Goal: Task Accomplishment & Management: Manage account settings

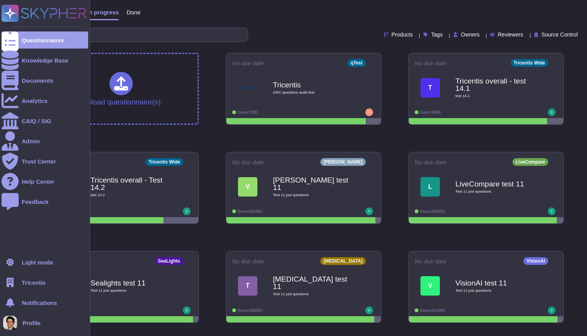
click at [46, 284] on span "Tricentis" at bounding box center [34, 282] width 24 height 6
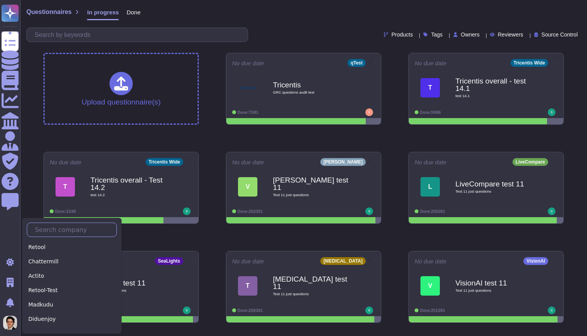
click at [58, 235] on input "text" at bounding box center [73, 230] width 85 height 14
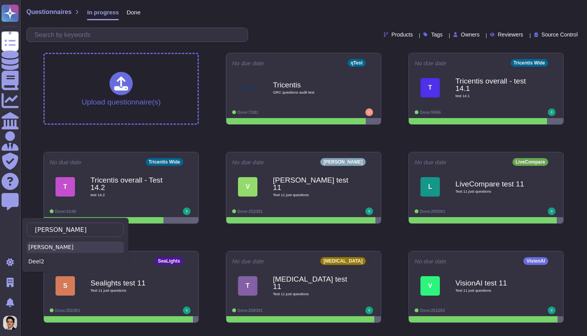
type input "[PERSON_NAME]"
click at [55, 243] on div "[PERSON_NAME]" at bounding box center [75, 246] width 97 height 11
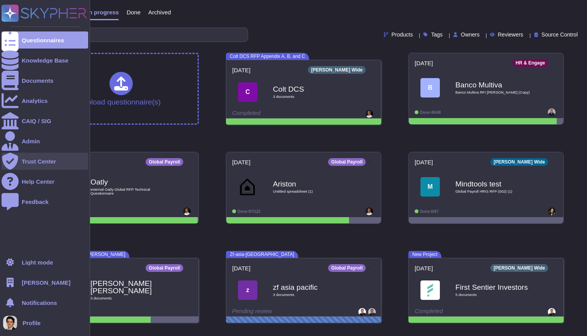
click at [43, 159] on div "Trust Center" at bounding box center [39, 161] width 34 height 6
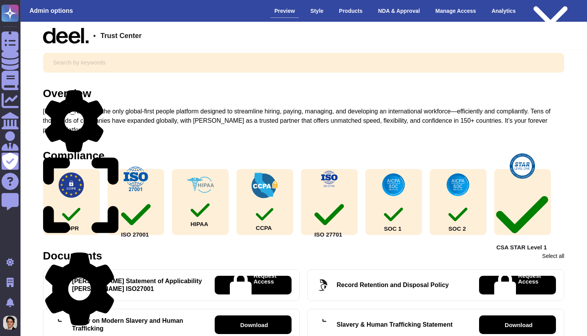
scroll to position [19, 0]
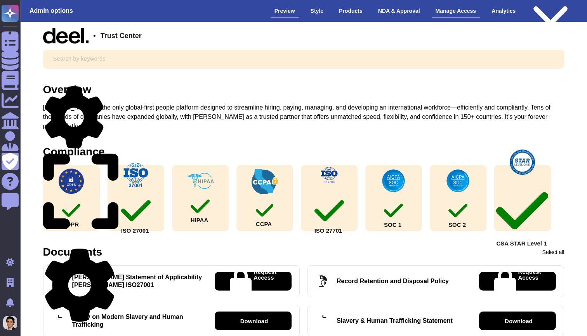
click at [451, 11] on div "Manage Access" at bounding box center [455, 11] width 48 height 14
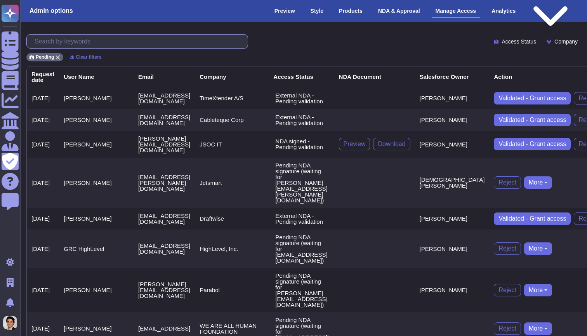
click at [91, 41] on input "text" at bounding box center [139, 42] width 217 height 14
paste input "sam@incquery.com"
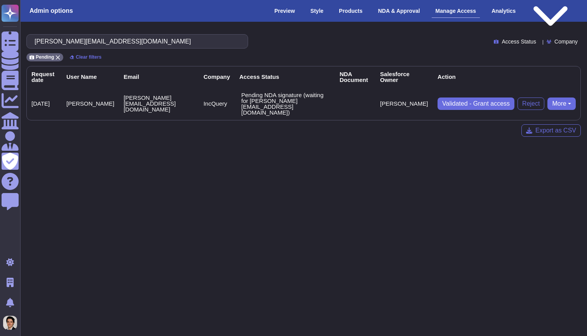
click at [556, 97] on button "More" at bounding box center [561, 103] width 28 height 12
type input "sam@incquery.com"
click at [122, 99] on td "sam@incquery.com" at bounding box center [159, 103] width 80 height 33
drag, startPoint x: 106, startPoint y: 98, endPoint x: 163, endPoint y: 99, distance: 57.0
click at [163, 99] on td "sam@incquery.com" at bounding box center [159, 103] width 80 height 33
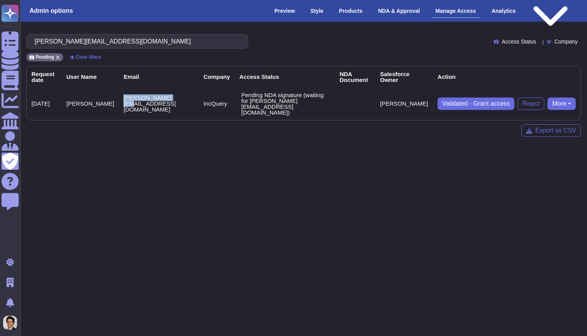
copy td "sam@incquery.com"
click at [564, 100] on button "More" at bounding box center [561, 103] width 28 height 12
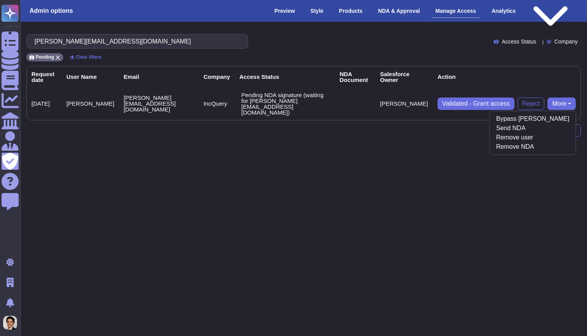
click at [342, 100] on td at bounding box center [355, 103] width 40 height 33
click at [557, 99] on button "More" at bounding box center [561, 103] width 28 height 12
click at [551, 144] on link "Remove NDA" at bounding box center [532, 146] width 86 height 9
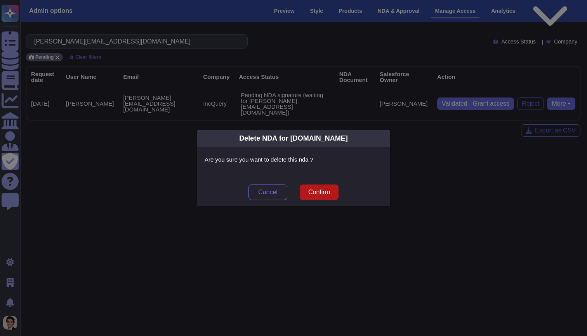
click at [326, 190] on span "Confirm" at bounding box center [319, 192] width 22 height 6
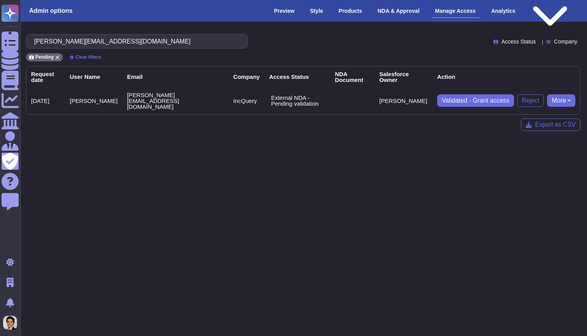
click at [561, 94] on button "More" at bounding box center [561, 100] width 28 height 12
click at [556, 120] on link "Send NDA" at bounding box center [532, 124] width 86 height 9
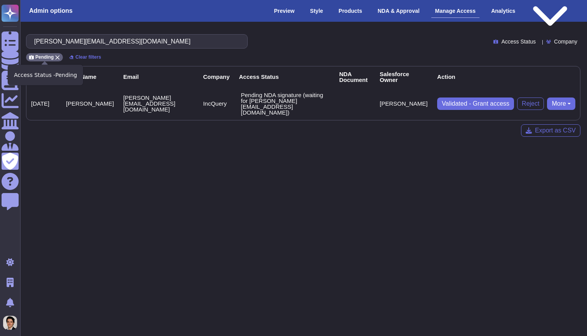
click at [43, 57] on span "Pending" at bounding box center [44, 57] width 18 height 5
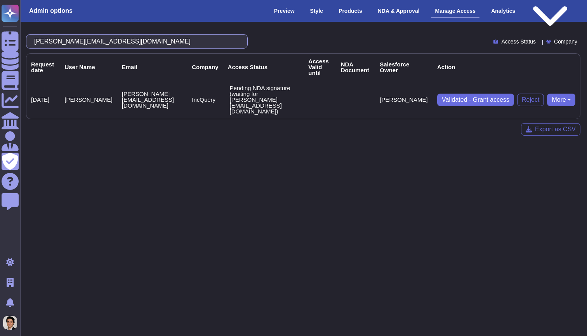
click at [191, 38] on input "sam@incquery.com" at bounding box center [134, 42] width 209 height 14
click at [500, 36] on div "sam@incquery.com Access Status Company" at bounding box center [303, 41] width 554 height 14
click at [503, 41] on span "Access Status" at bounding box center [518, 41] width 35 height 5
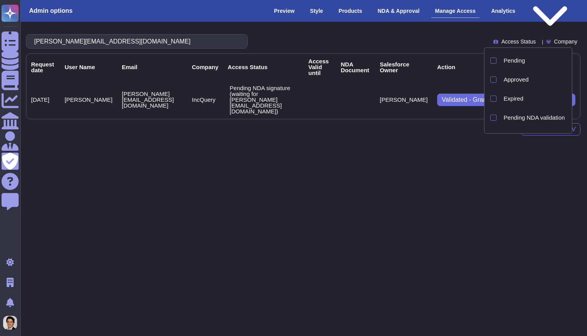
click at [374, 148] on html "Questionnaires Knowledge Base Documents Analytics CAIQ / SIG Admin Trust Center…" at bounding box center [293, 74] width 587 height 148
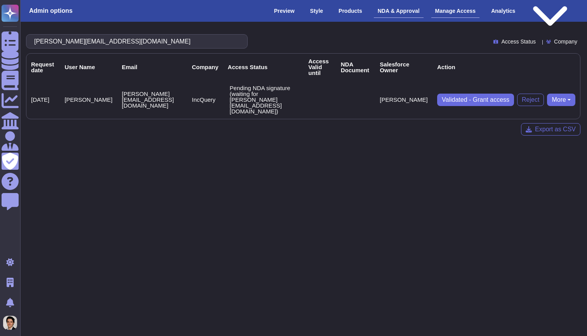
click at [381, 9] on div "NDA & Approval" at bounding box center [399, 11] width 50 height 14
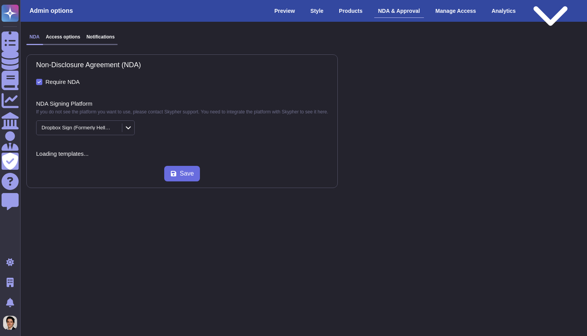
click at [68, 41] on div "NDA Access options Notifications" at bounding box center [71, 39] width 91 height 11
click at [68, 34] on h3 "Access options" at bounding box center [63, 36] width 35 height 5
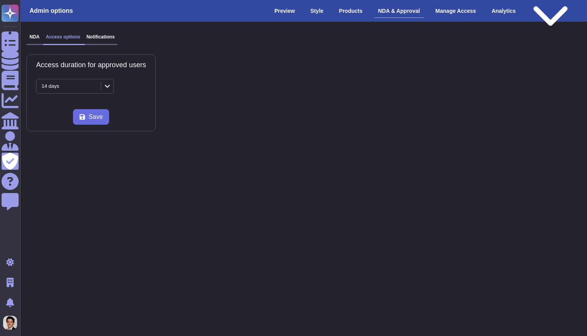
click at [99, 35] on h3 "Notifications" at bounding box center [101, 36] width 28 height 5
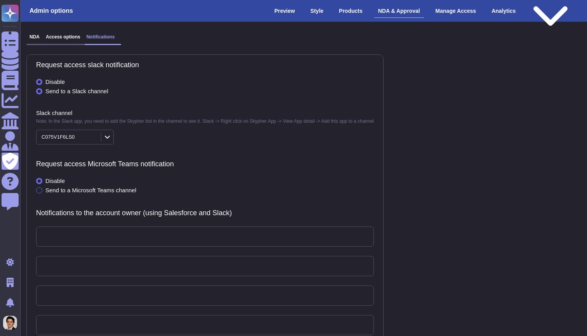
type textarea "PROSPECT_NAME from PROSPECT_COMPANY_NAME registered to your Trust Center with e…"
type textarea "PROSPECT_NAME from PROSPECT_COMPANY_NAME signed the NDA"
type textarea "PROSPECT_NAME from PROSPECT_COMPANY_NAME is waiting for approval. Please review…"
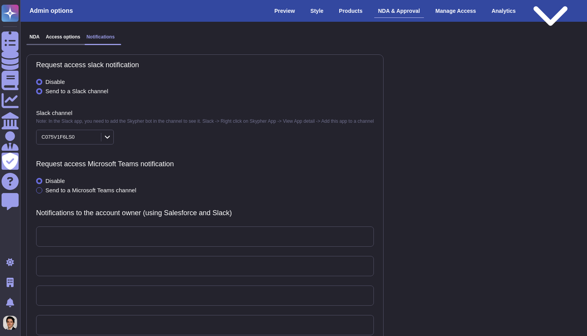
type textarea "PROSPECT_NAME from PROSPECT_COMPANY_NAME is waiting for approval. Please review…"
type textarea ":rotating_light: *Trust Center Access Reminder*: Your prospect *PROSPECT_NAME* …"
type textarea ":rotating_light: *Trust Center Access Reminder*: It’s been 48 hours since your …"
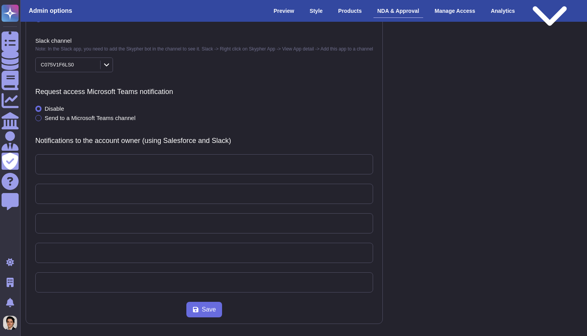
scroll to position [72, 1]
click at [172, 165] on div "✕ New user registered" at bounding box center [204, 294] width 337 height 279
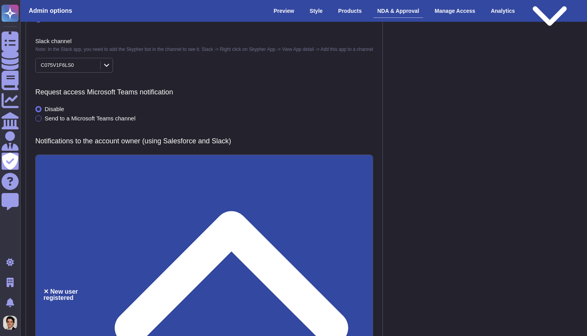
click at [172, 165] on div "✕ New user registered" at bounding box center [204, 294] width 337 height 279
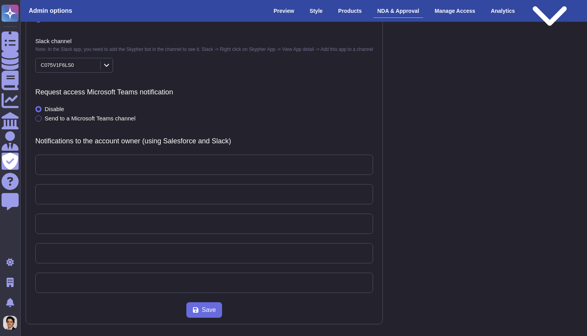
click at [189, 197] on div "✓ NDA signed" at bounding box center [204, 332] width 337 height 297
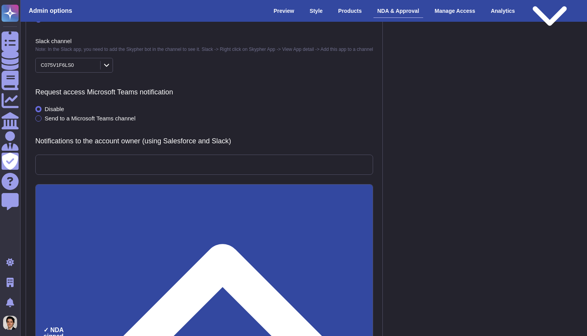
click at [189, 196] on div "✓ NDA signed" at bounding box center [204, 332] width 337 height 297
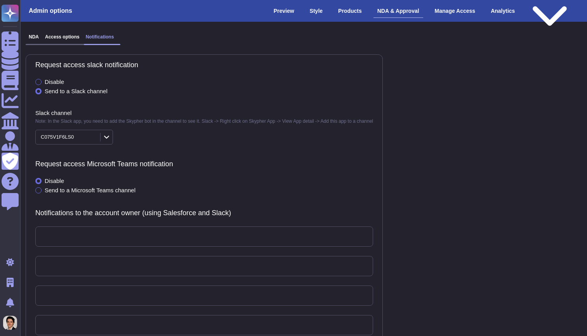
scroll to position [0, 1]
click at [59, 35] on h3 "Access options" at bounding box center [62, 36] width 35 height 5
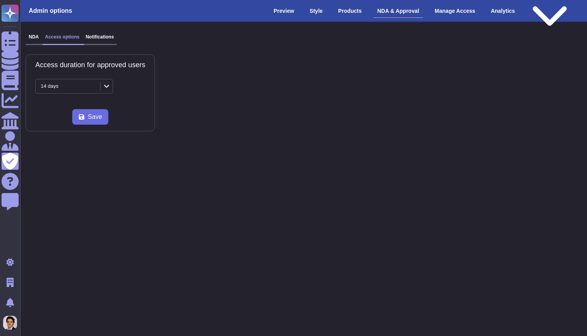
click at [34, 42] on div "NDA Access options Notifications" at bounding box center [71, 39] width 91 height 11
click at [33, 40] on div "NDA Access options Notifications" at bounding box center [71, 39] width 91 height 11
click at [33, 36] on h3 "NDA" at bounding box center [34, 36] width 10 height 5
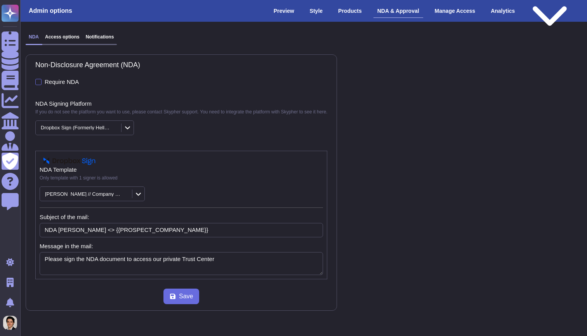
type textarea "Please sign the NDA document to access our private Trust Center"
click at [439, 13] on div "Manage Access" at bounding box center [455, 11] width 48 height 14
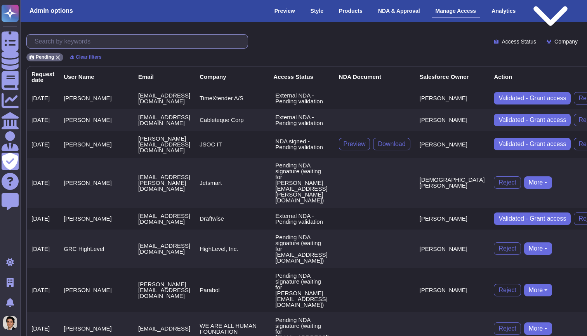
click at [99, 45] on input "text" at bounding box center [139, 42] width 217 height 14
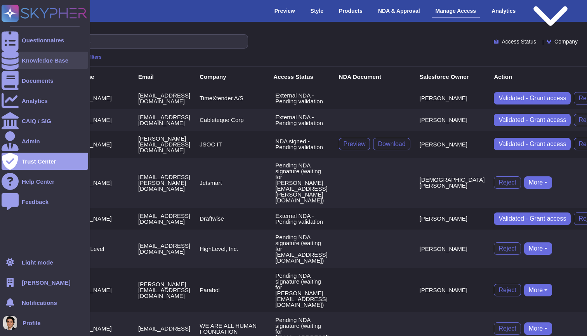
click at [28, 64] on div "Knowledge Base" at bounding box center [45, 60] width 87 height 17
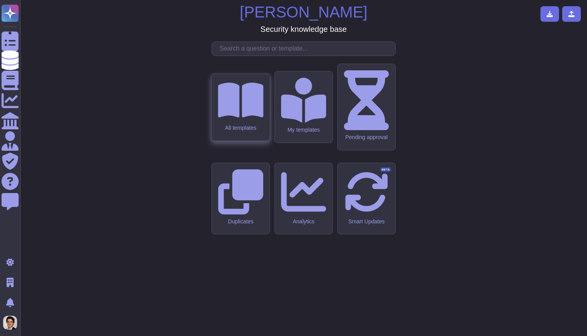
click at [251, 131] on div "All templates" at bounding box center [240, 127] width 45 height 7
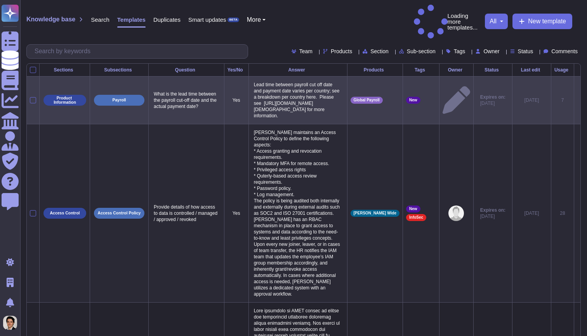
click at [577, 100] on icon at bounding box center [577, 100] width 0 height 0
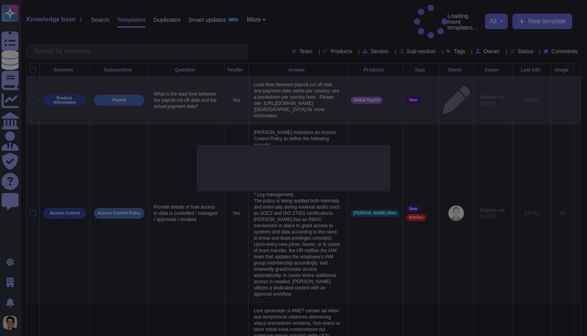
type textarea "What is the lead time between the payroll cut-off date and the actual payment d…"
type textarea "Lead time between payroll cut off date and payment date varies per country; see…"
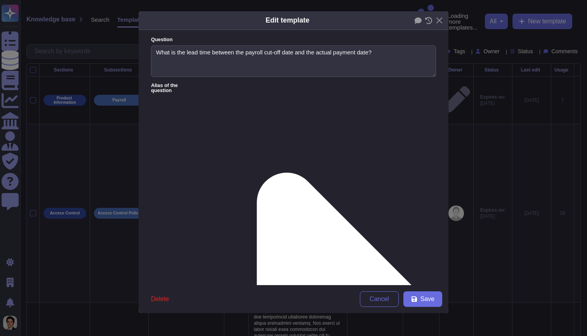
type textarea "What is the lead time between the payroll cut-off date and the actual payment d…"
type textarea "Lead time between payroll cut off date and payment date varies per country; see…"
